Goal: Task Accomplishment & Management: Complete application form

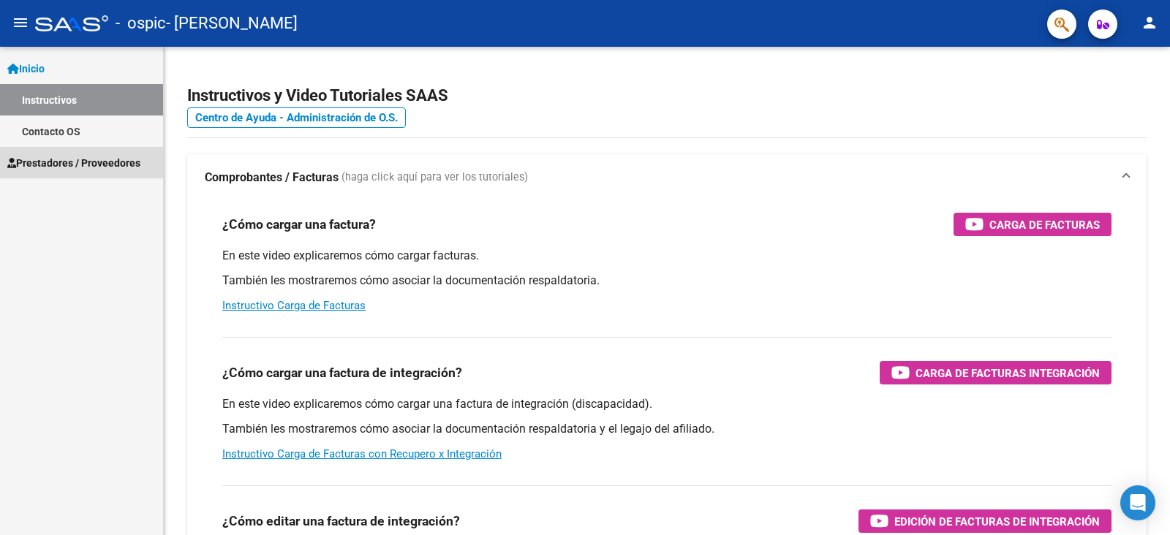
click at [94, 164] on span "Prestadores / Proveedores" at bounding box center [73, 163] width 133 height 16
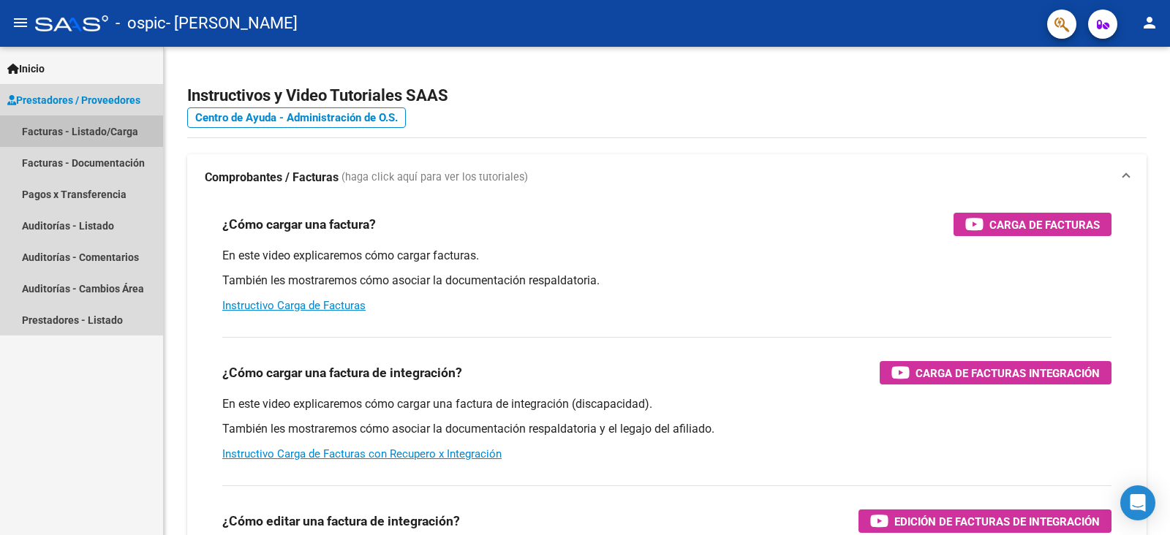
click at [108, 121] on link "Facturas - Listado/Carga" at bounding box center [81, 131] width 163 height 31
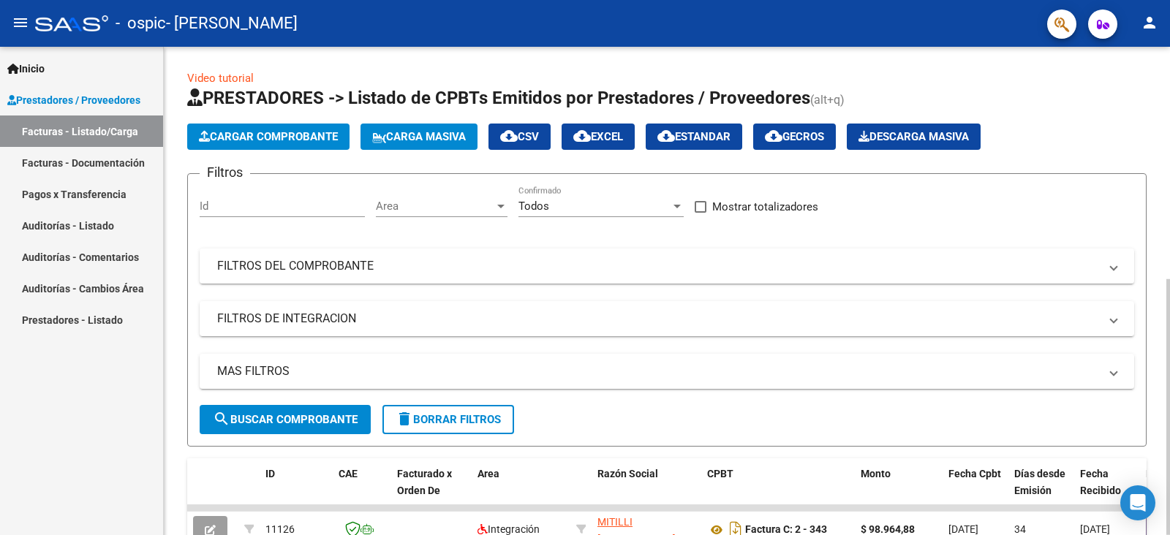
click at [323, 136] on span "Cargar Comprobante" at bounding box center [268, 136] width 139 height 13
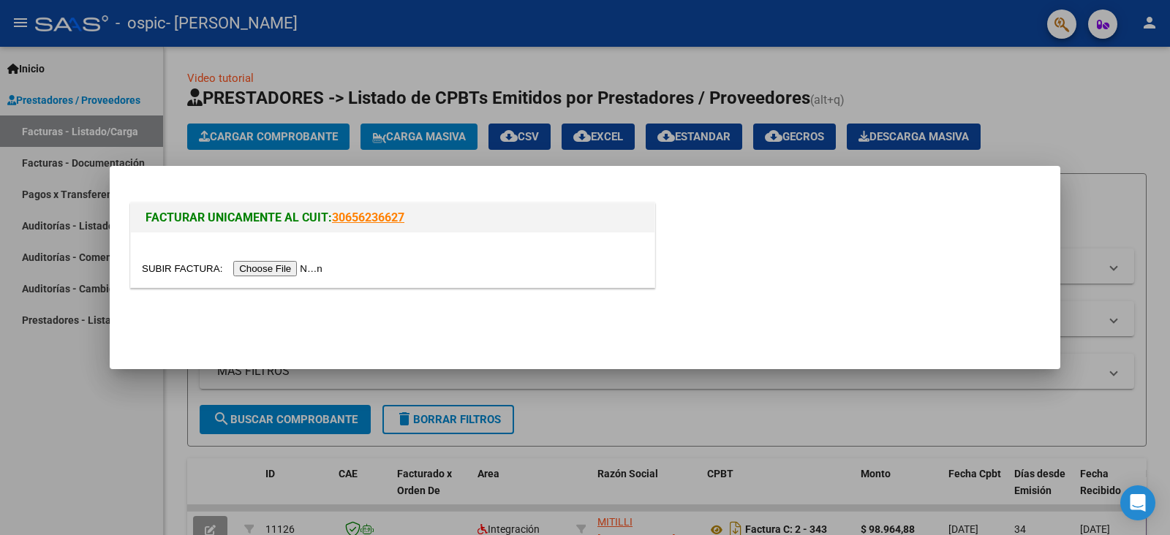
click at [308, 269] on input "file" at bounding box center [234, 268] width 185 height 15
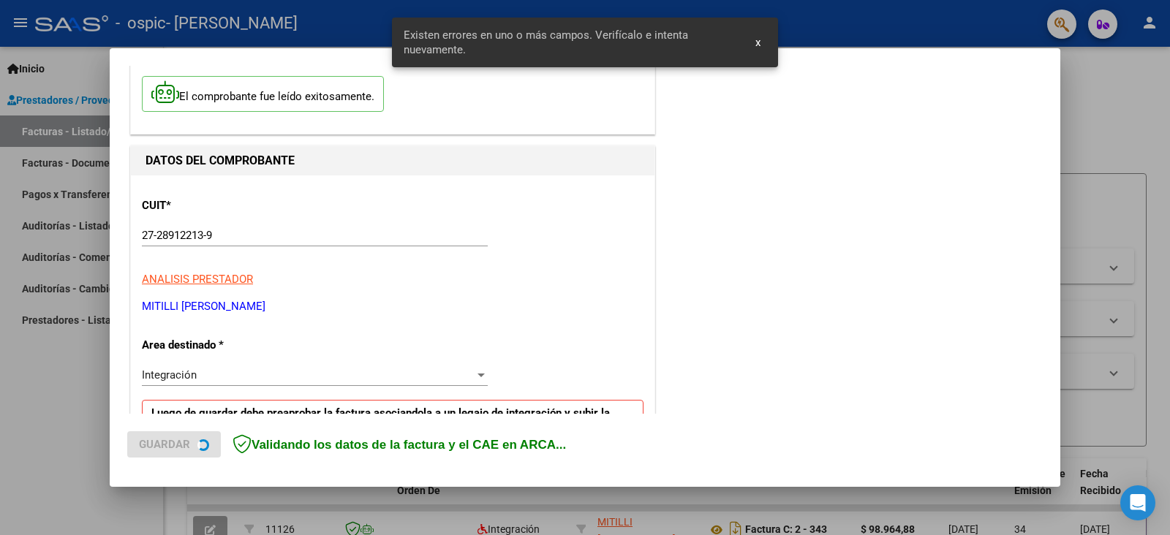
scroll to position [308, 0]
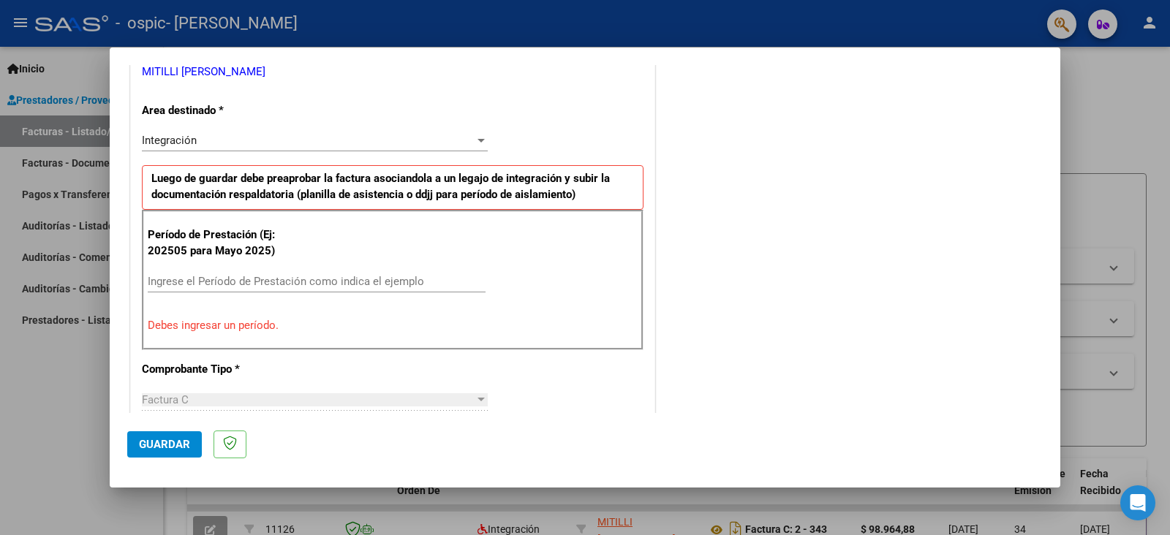
click at [475, 143] on div at bounding box center [481, 141] width 13 height 12
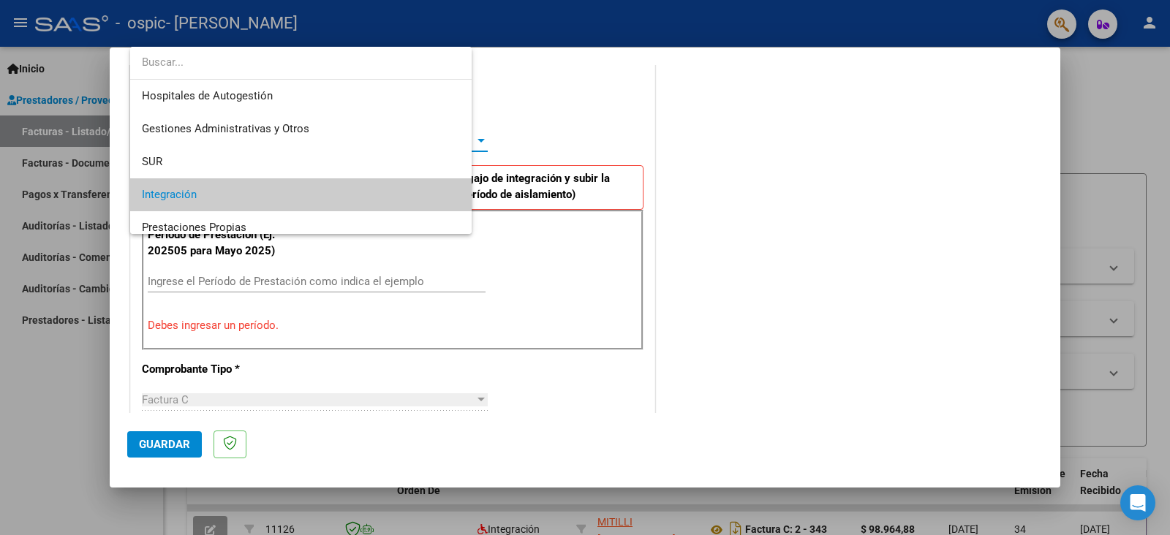
scroll to position [54, 0]
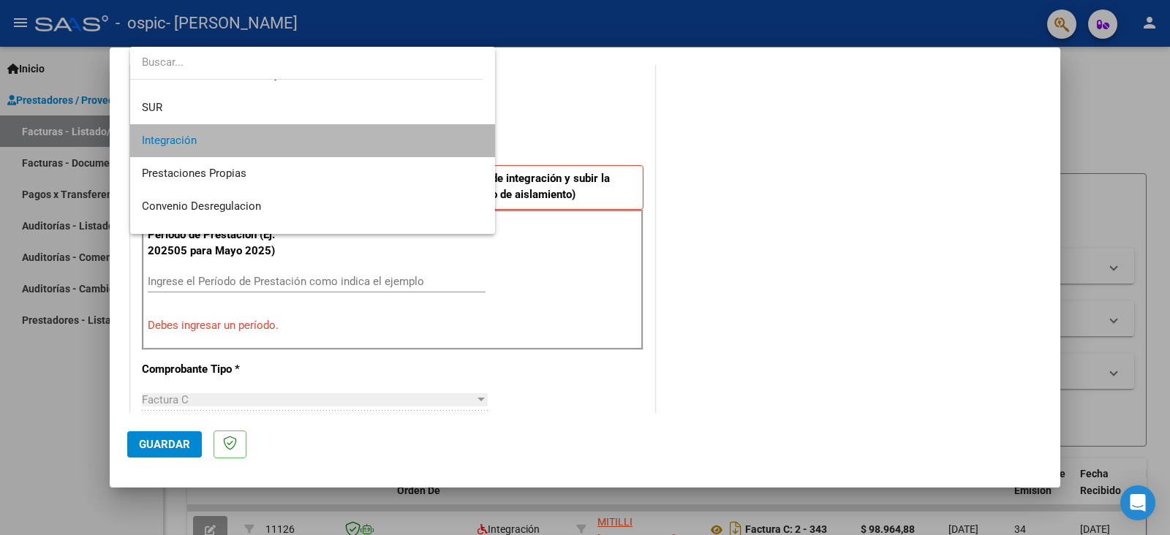
click at [323, 141] on span "Integración" at bounding box center [312, 140] width 341 height 33
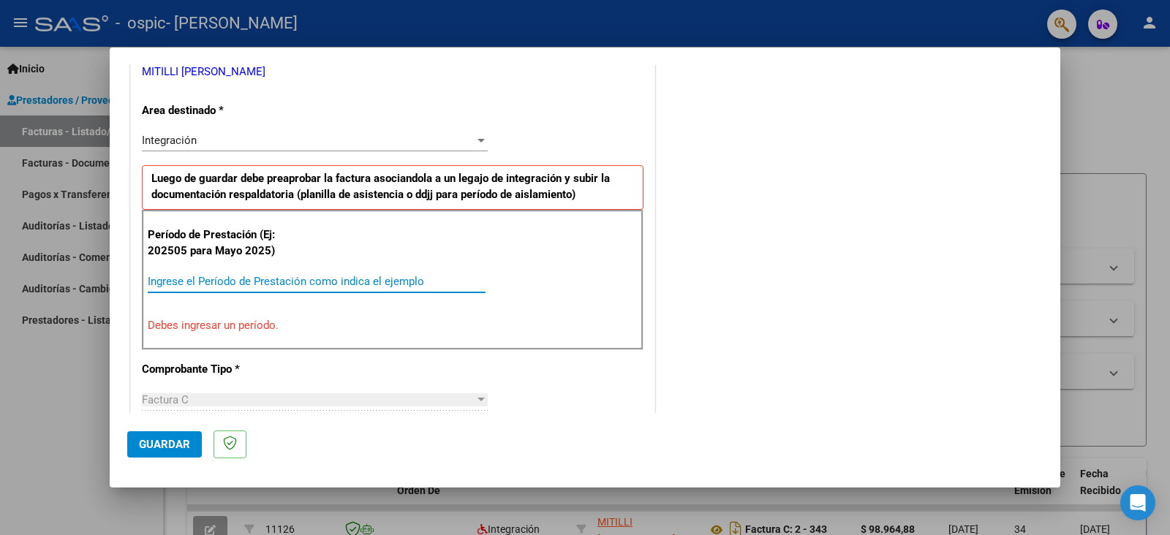
click at [389, 277] on input "Ingrese el Período de Prestación como indica el ejemplo" at bounding box center [317, 281] width 338 height 13
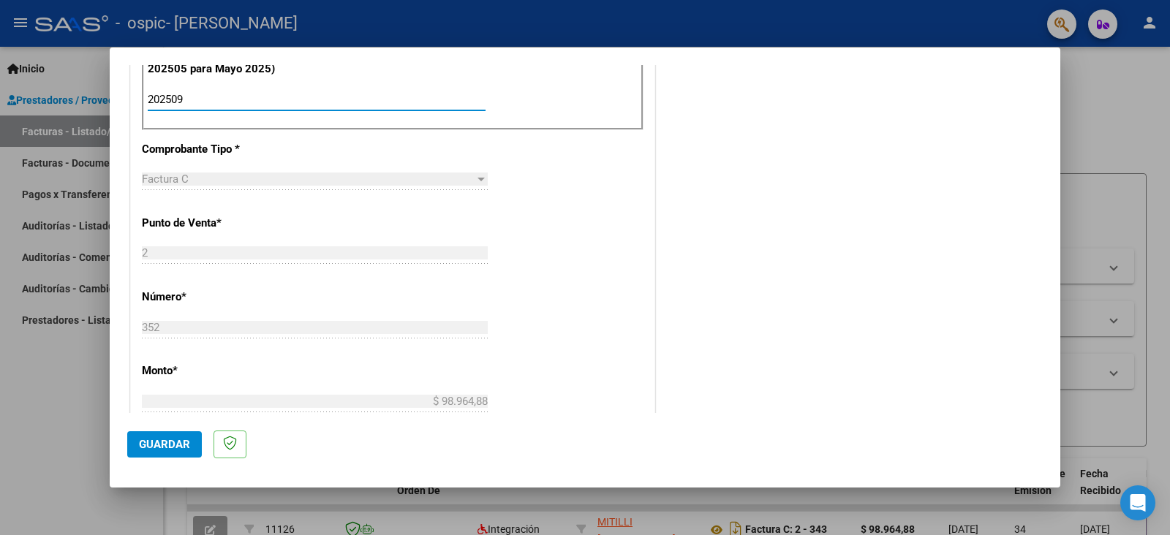
scroll to position [454, 0]
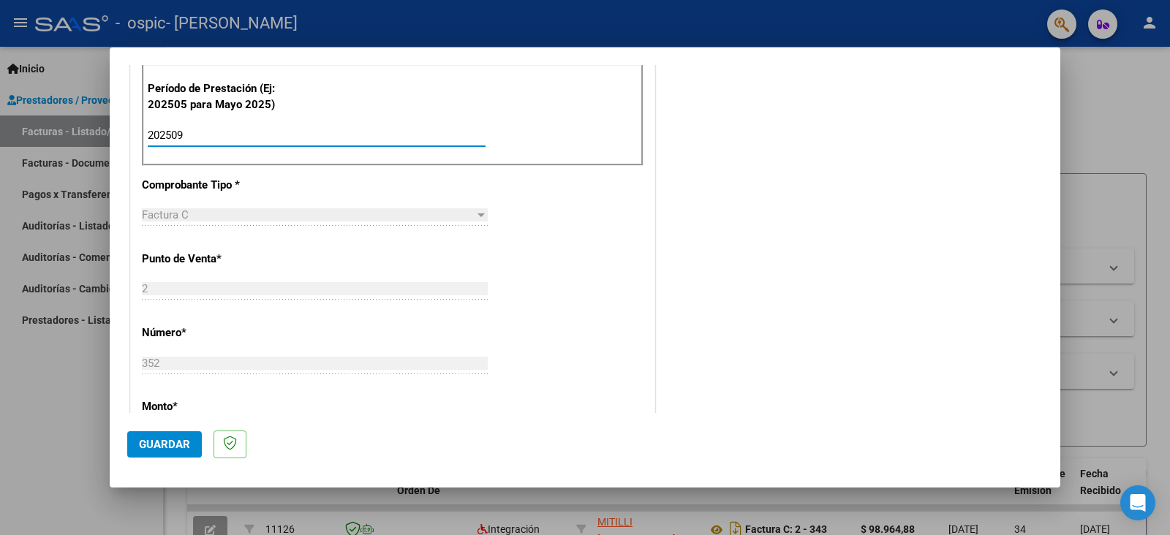
type input "202509"
click at [520, 151] on div "Período de Prestación (Ej: 202505 para Mayo 2025) 202509 Ingrese el Período de …" at bounding box center [393, 115] width 502 height 102
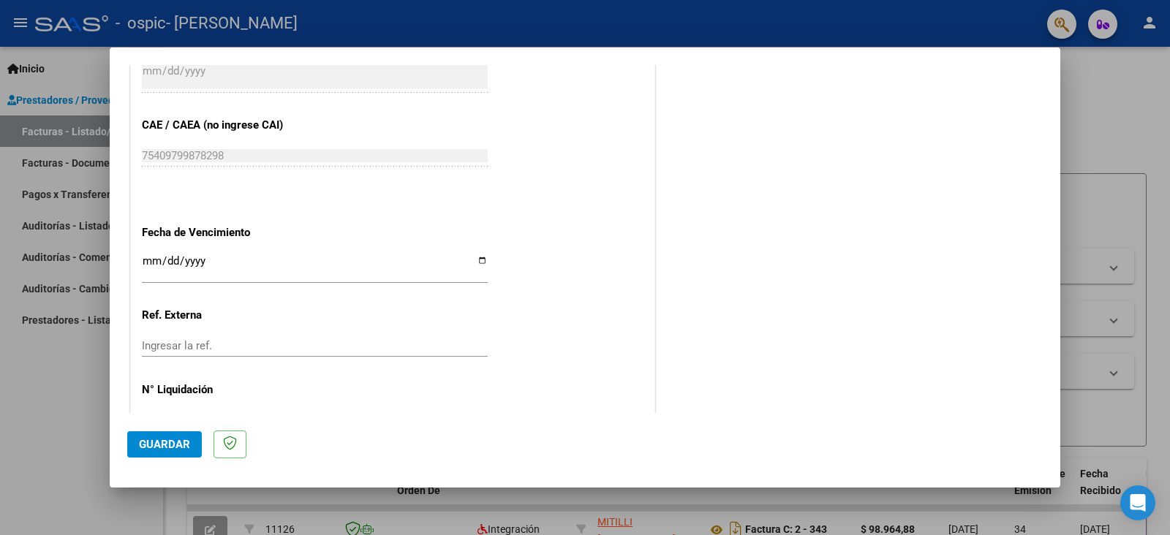
scroll to position [921, 0]
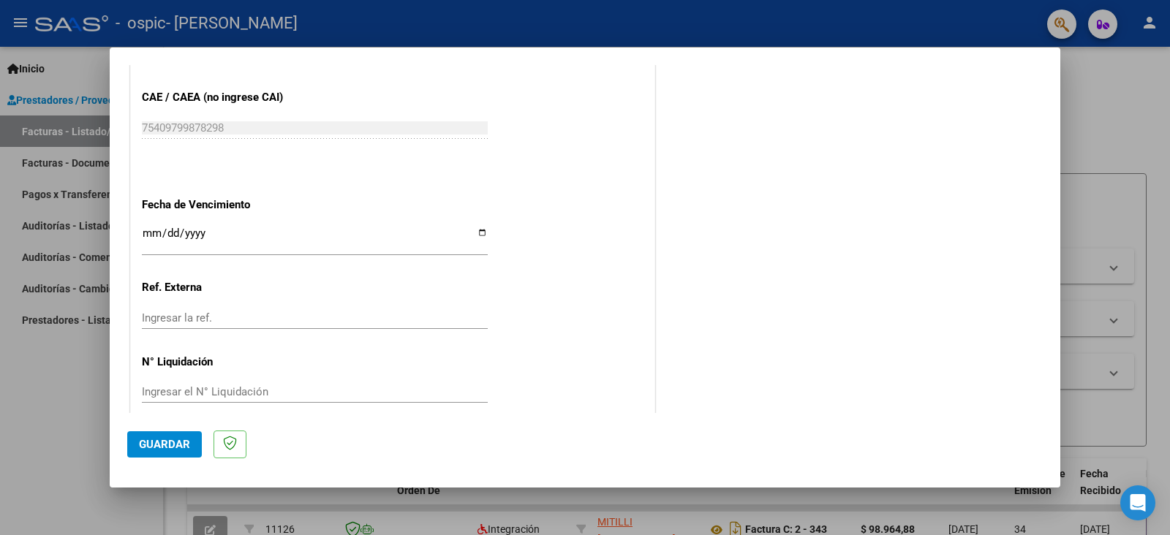
click at [173, 448] on span "Guardar" at bounding box center [164, 444] width 51 height 13
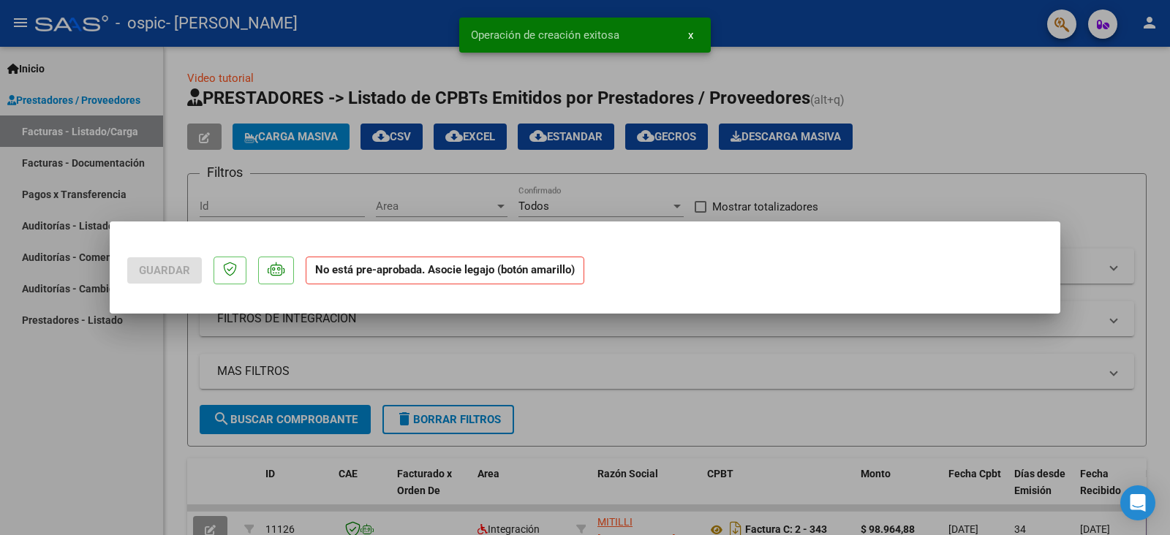
scroll to position [0, 0]
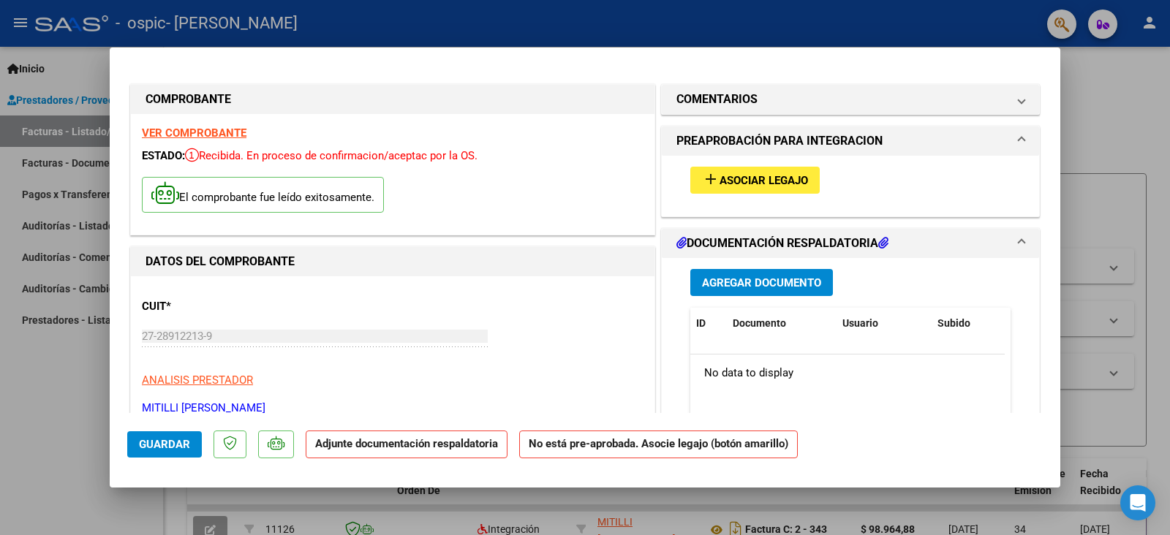
click at [786, 181] on span "Asociar Legajo" at bounding box center [763, 180] width 88 height 13
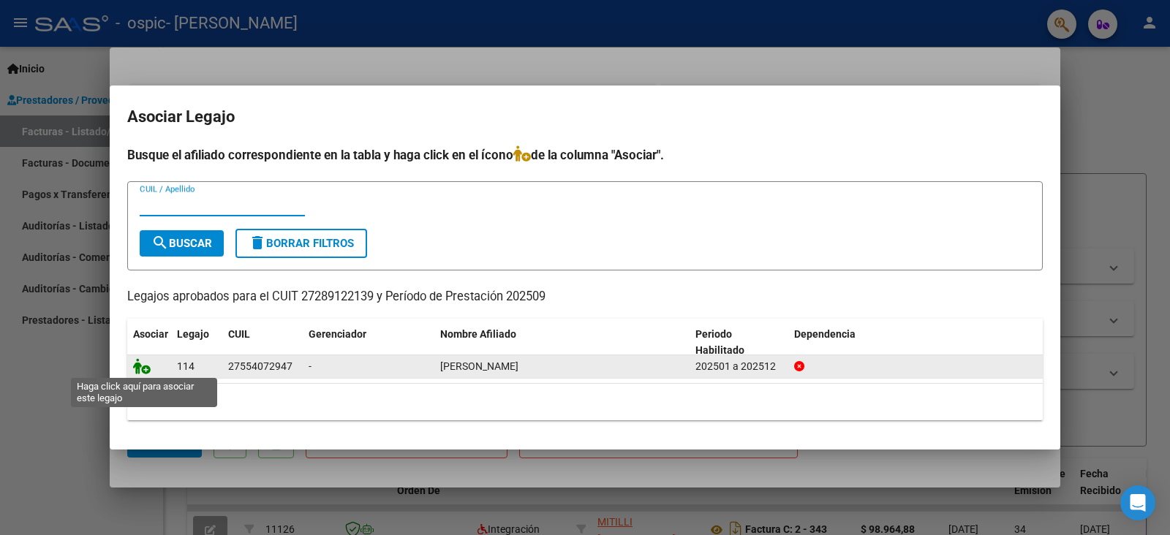
click at [140, 368] on icon at bounding box center [142, 366] width 18 height 16
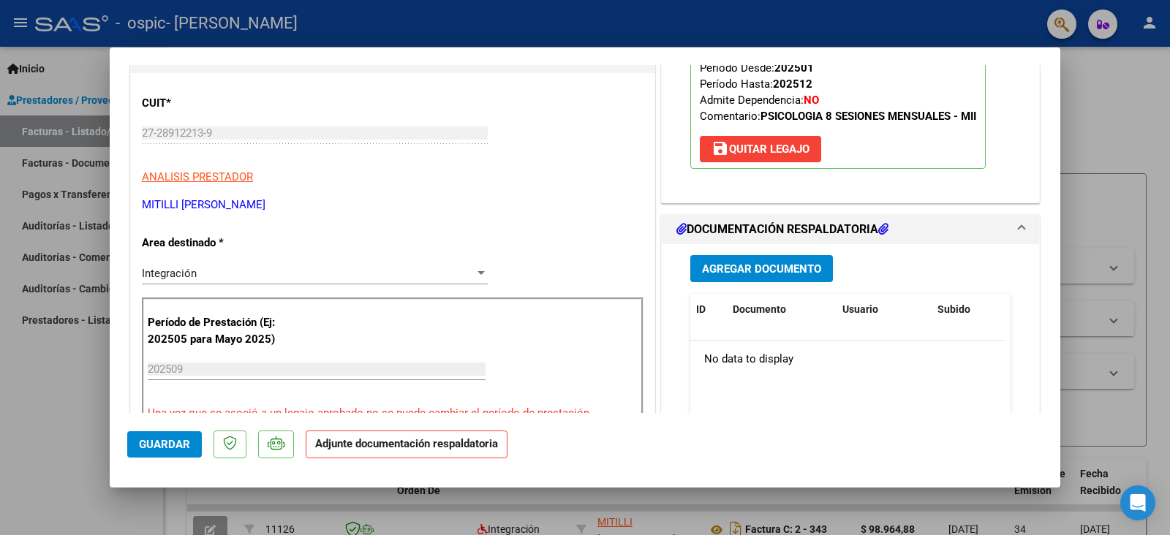
scroll to position [219, 0]
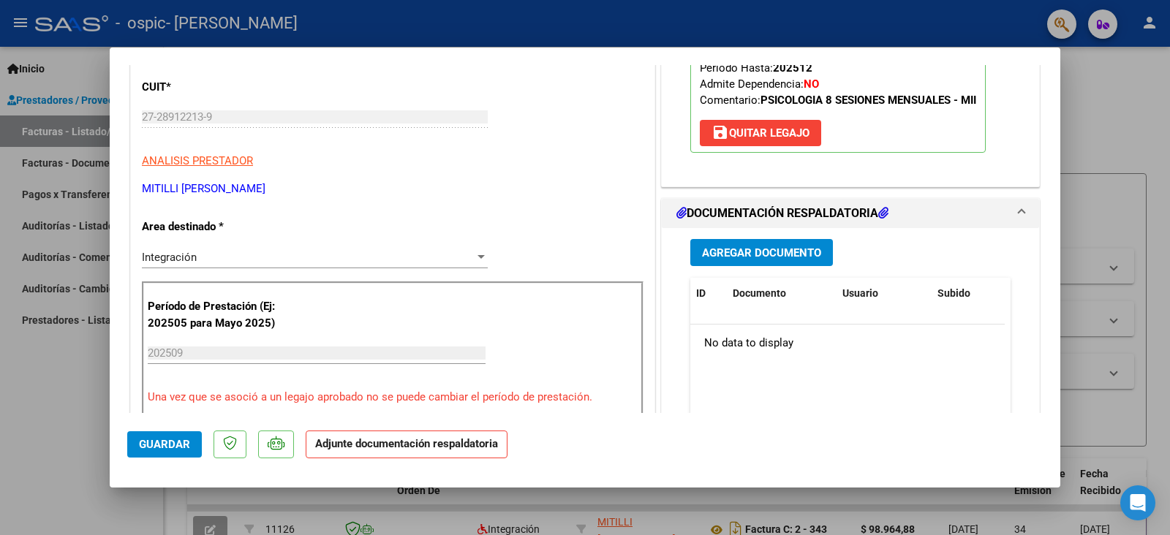
click at [776, 252] on span "Agregar Documento" at bounding box center [761, 252] width 119 height 13
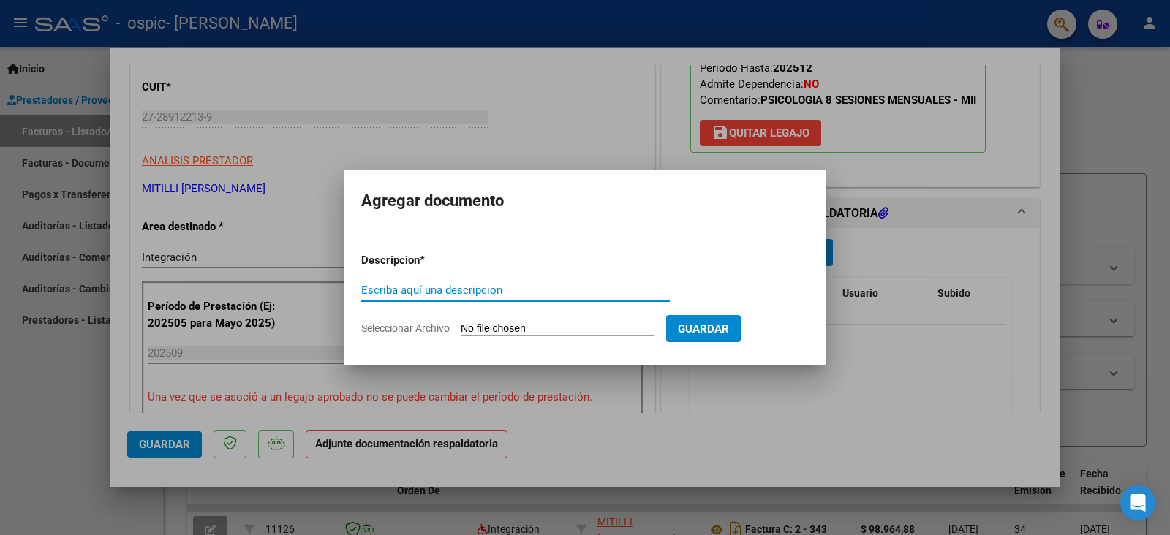
click at [554, 295] on input "Escriba aquí una descripcion" at bounding box center [515, 290] width 309 height 13
type input "Planilla Asistencia"
click at [534, 325] on input "Seleccionar Archivo" at bounding box center [558, 329] width 194 height 14
type input "C:\fakepath\asistencia [PERSON_NAME] [DATE].pdf"
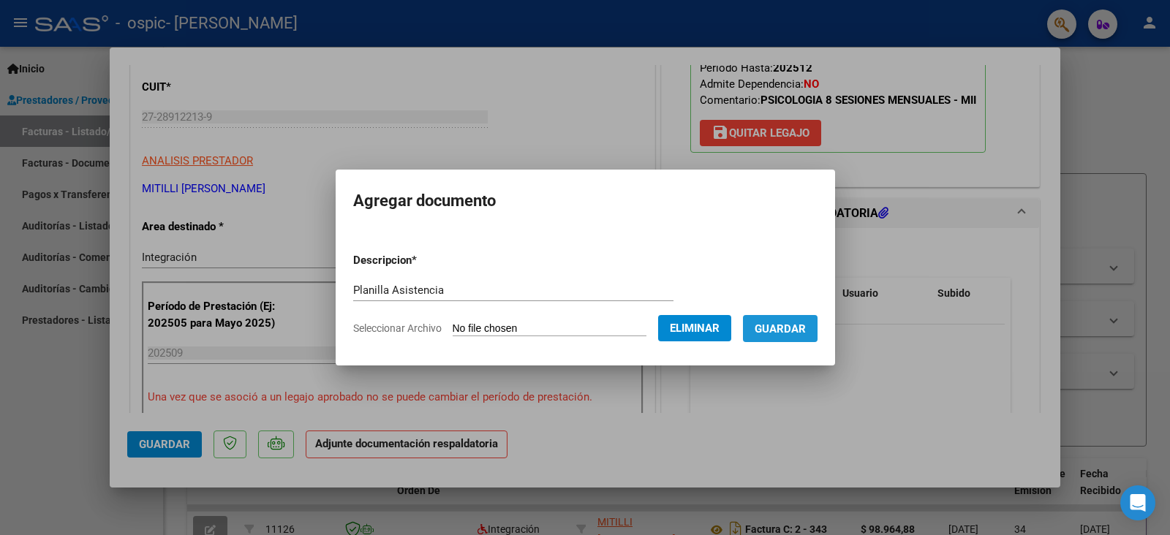
click at [790, 325] on span "Guardar" at bounding box center [780, 328] width 51 height 13
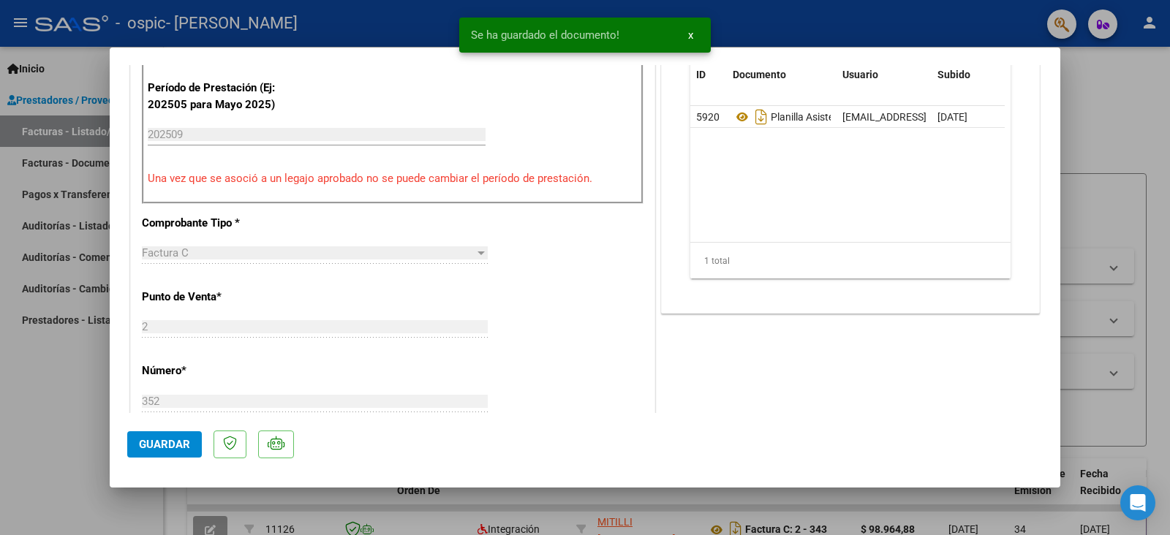
scroll to position [439, 0]
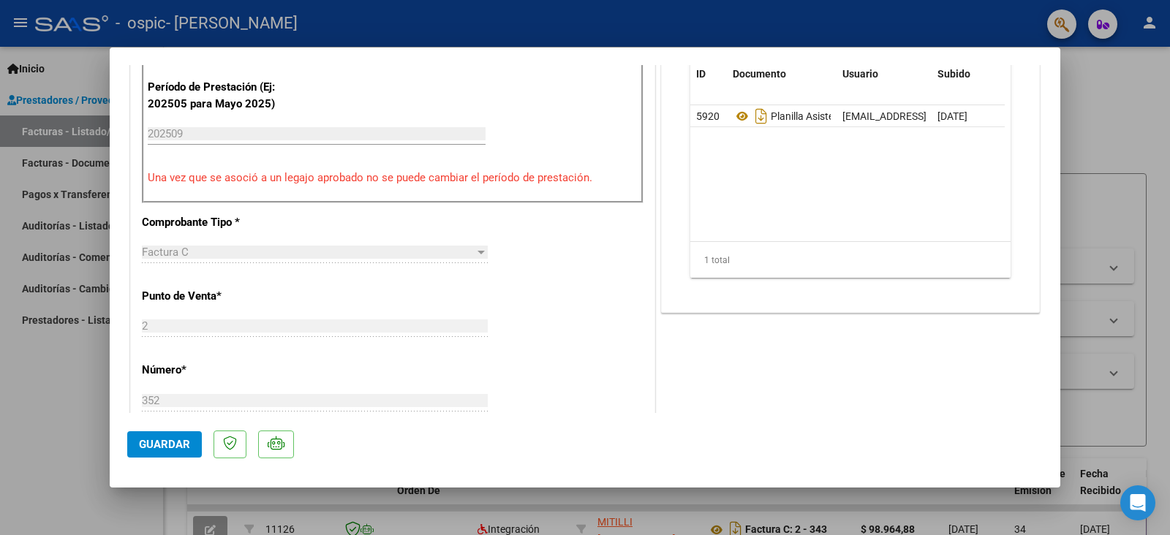
click at [180, 438] on span "Guardar" at bounding box center [164, 444] width 51 height 13
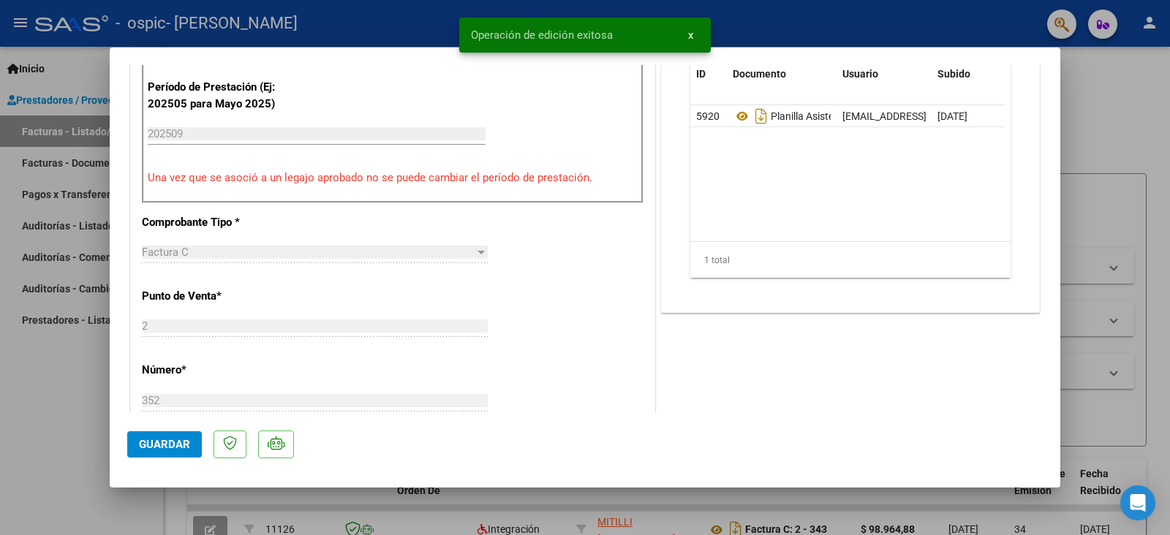
click at [56, 398] on div at bounding box center [585, 267] width 1170 height 535
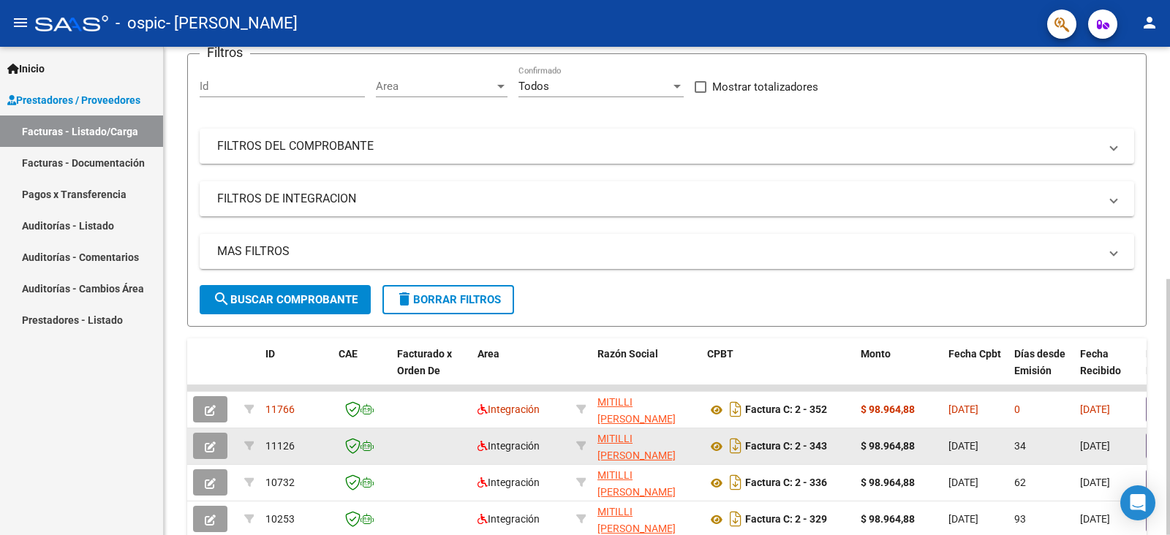
scroll to position [0, 0]
